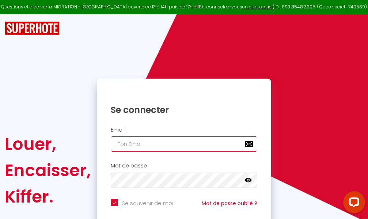
click at [160, 145] on input "email" at bounding box center [184, 143] width 147 height 15
type input "m"
checkbox input "true"
type input "ma"
checkbox input "true"
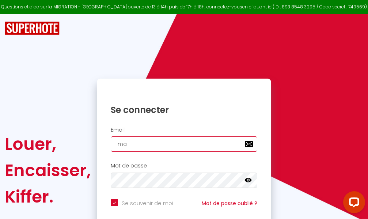
type input "mar"
checkbox input "true"
type input "marc"
checkbox input "true"
type input "marcd"
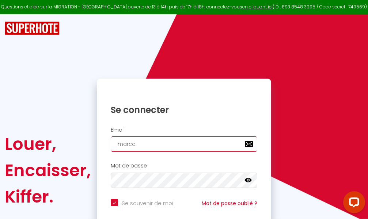
checkbox input "true"
type input "marcdp"
checkbox input "true"
type input "marcdpo"
checkbox input "true"
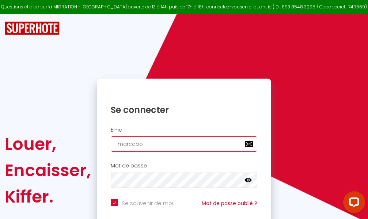
type input "marcdpoz"
checkbox input "true"
type input "marcdpoz."
checkbox input "true"
type input "marcdpoz.l"
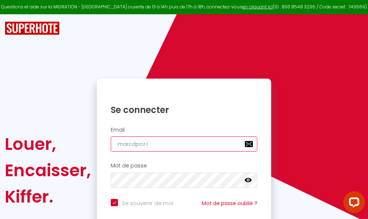
checkbox input "true"
type input "marcdpoz.lo"
checkbox input "true"
type input "marcdpoz.loc"
checkbox input "true"
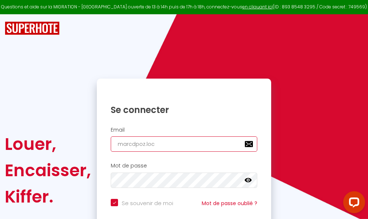
type input "marcdpoz.loca"
checkbox input "true"
type input "marcdpoz.locat"
checkbox input "true"
type input "marcdpoz.locati"
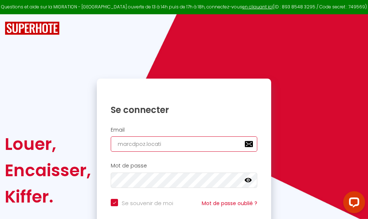
checkbox input "true"
type input "marcdpoz.locatio"
checkbox input "true"
type input "marcdpoz.location"
checkbox input "true"
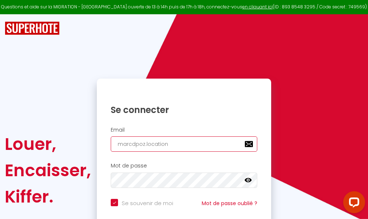
type input "marcdpoz.location@"
checkbox input "true"
type input "marcdpoz.location@g"
checkbox input "true"
type input "marcdpoz.location@gm"
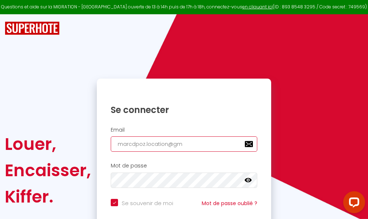
checkbox input "true"
type input "marcdpoz.location@gma"
checkbox input "true"
type input "marcdpoz.location@gmai"
checkbox input "true"
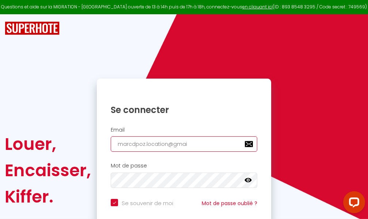
type input "[EMAIL_ADDRESS]"
checkbox input "true"
type input "[EMAIL_ADDRESS]."
checkbox input "true"
type input "marcdpoz.location@gmail.c"
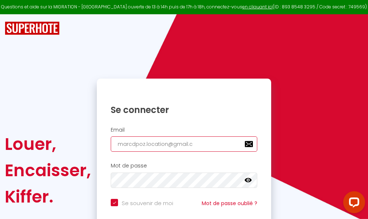
checkbox input "true"
type input "[EMAIL_ADDRESS][DOMAIN_NAME]"
checkbox input "true"
type input "[EMAIL_ADDRESS][DOMAIN_NAME]"
checkbox input "true"
